Goal: Task Accomplishment & Management: Manage account settings

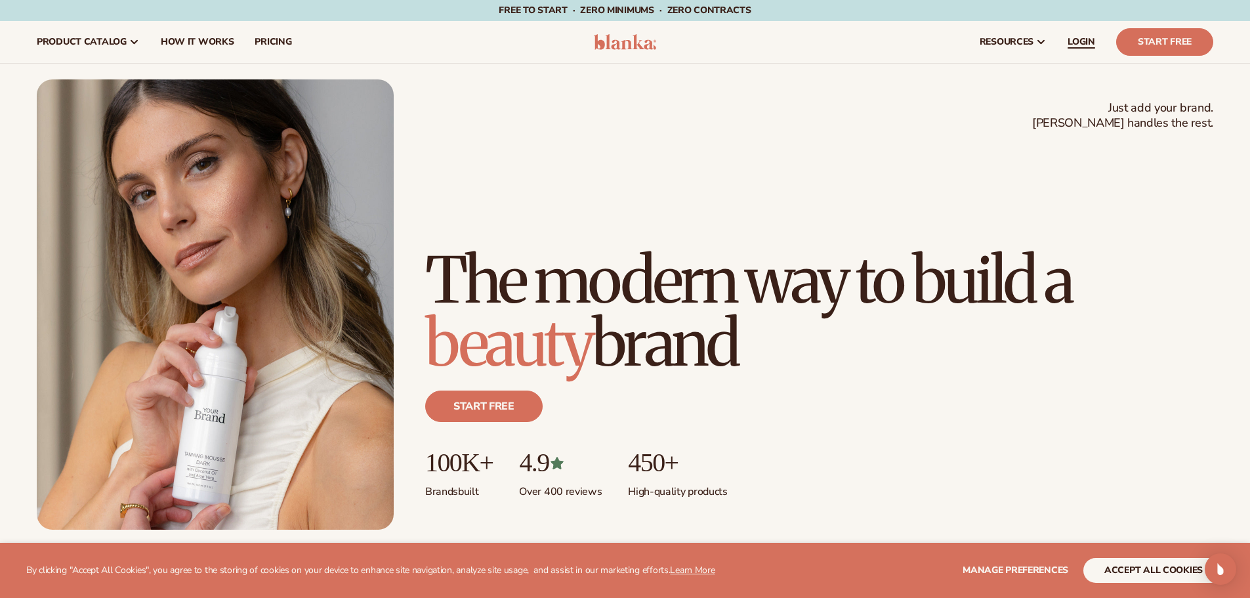
click at [1082, 39] on span "LOGIN" at bounding box center [1082, 42] width 28 height 11
